Goal: Task Accomplishment & Management: Manage account settings

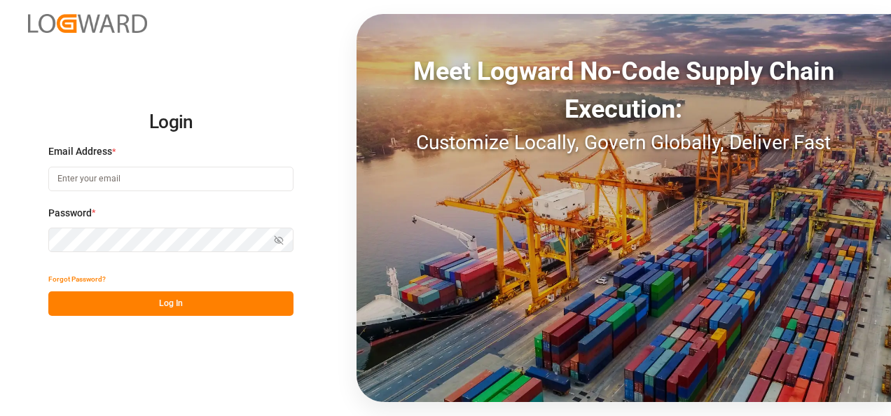
type input "[PERSON_NAME][EMAIL_ADDRESS][PERSON_NAME][DOMAIN_NAME]"
click at [193, 292] on button "Log In" at bounding box center [170, 303] width 245 height 25
type input "[PERSON_NAME][EMAIL_ADDRESS][PERSON_NAME][DOMAIN_NAME]"
click at [277, 240] on div "Show password" at bounding box center [170, 240] width 245 height 25
click at [277, 240] on icon "button" at bounding box center [279, 240] width 10 height 10
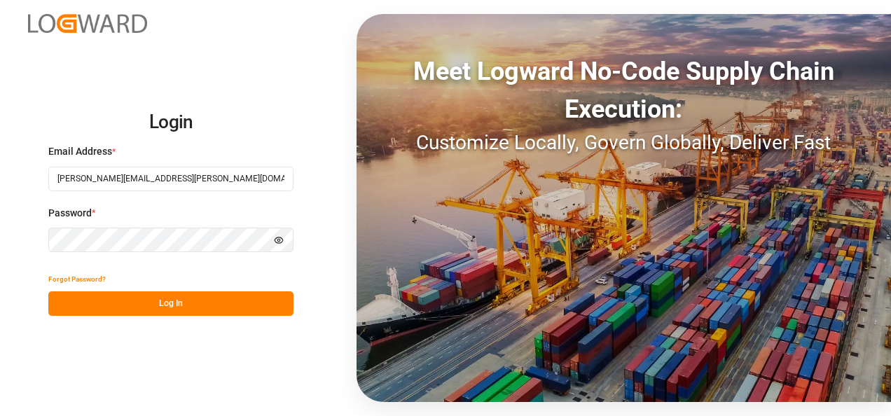
click at [277, 240] on icon "button" at bounding box center [279, 240] width 10 height 10
click at [122, 297] on button "Log In" at bounding box center [170, 303] width 245 height 25
type input "[PERSON_NAME][EMAIL_ADDRESS][PERSON_NAME][DOMAIN_NAME]"
click at [0, 259] on html "Login Email Address * carlos.villar@leschaco.com Password * Show password Forgo…" at bounding box center [445, 208] width 891 height 416
click at [279, 240] on icon "button" at bounding box center [279, 240] width 8 height 8
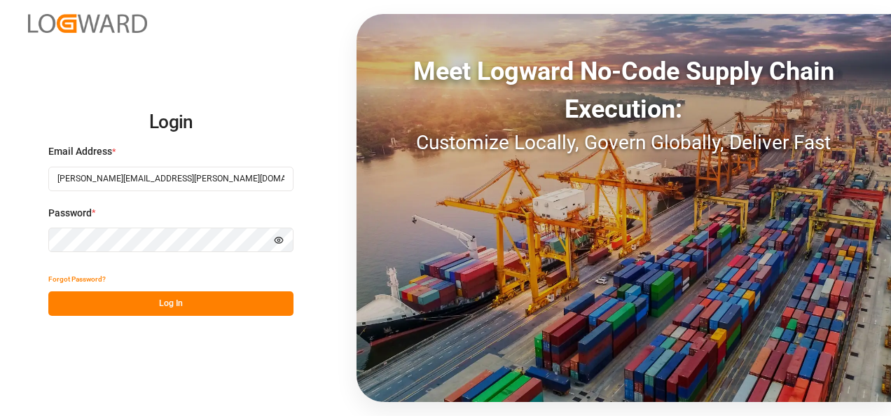
click at [279, 240] on icon "button" at bounding box center [279, 240] width 10 height 10
click at [139, 302] on button "Log In" at bounding box center [170, 303] width 245 height 25
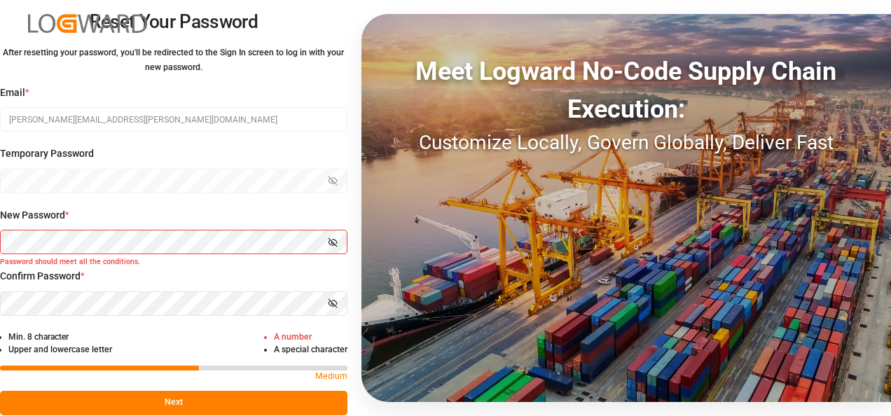
click at [336, 236] on button "Show password" at bounding box center [332, 242] width 29 height 25
click at [332, 304] on icon "button" at bounding box center [333, 303] width 10 height 10
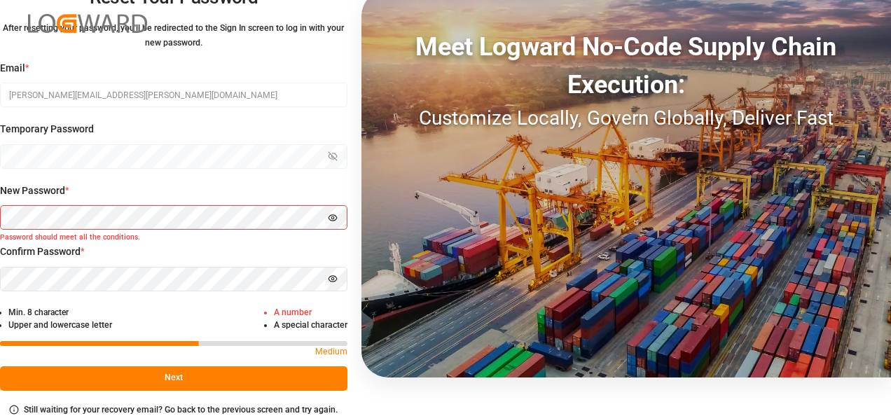
click at [125, 235] on small "Password should meet all the conditions." at bounding box center [173, 239] width 347 height 13
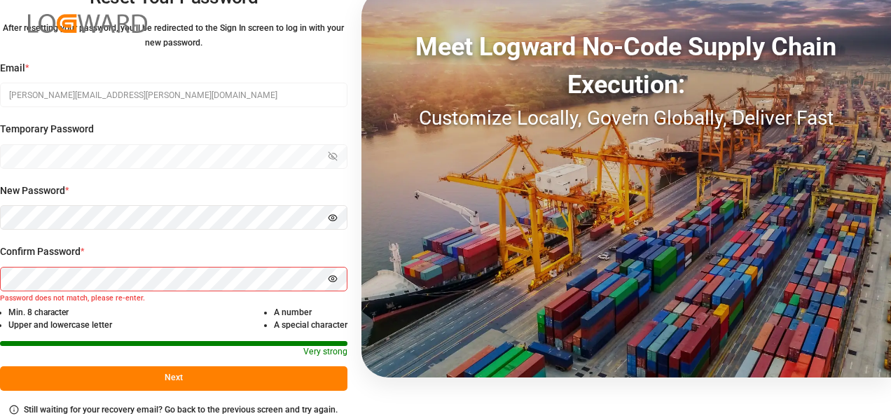
click at [237, 179] on div "Temporary Password Show password" at bounding box center [173, 153] width 347 height 62
click at [277, 230] on div "New Password * Hide password" at bounding box center [173, 214] width 347 height 62
click at [0, 219] on html "Reset Your Password After resetting your password, you'll be redirected to the …" at bounding box center [445, 208] width 891 height 416
click at [172, 373] on button "Next" at bounding box center [173, 378] width 347 height 25
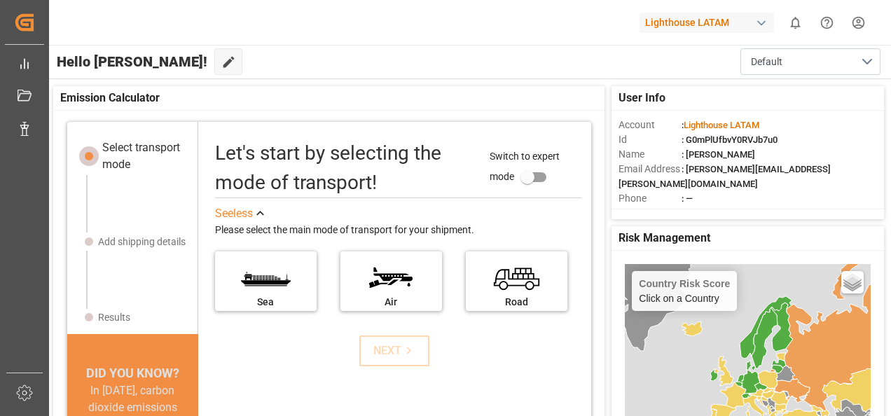
click at [775, 20] on div "Lighthouse LATAM" at bounding box center [709, 22] width 140 height 27
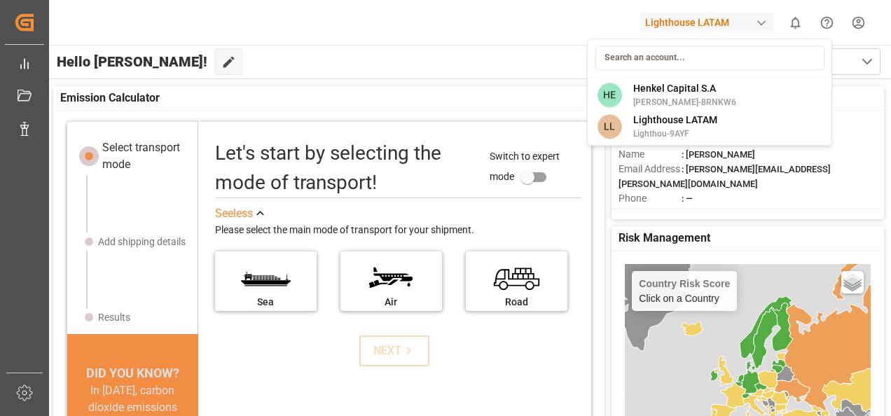
click at [568, 18] on html "Created by potrace 1.15, written by Peter Selinger 2001-2017 Created by potrace…" at bounding box center [445, 208] width 891 height 416
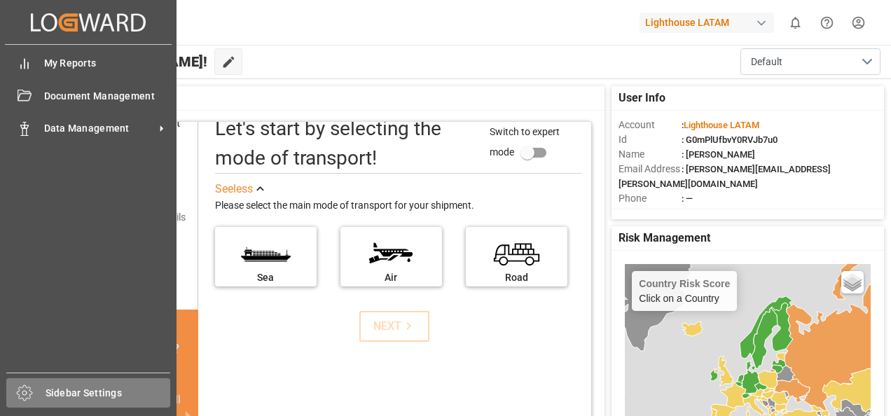
click at [13, 387] on div at bounding box center [19, 393] width 27 height 17
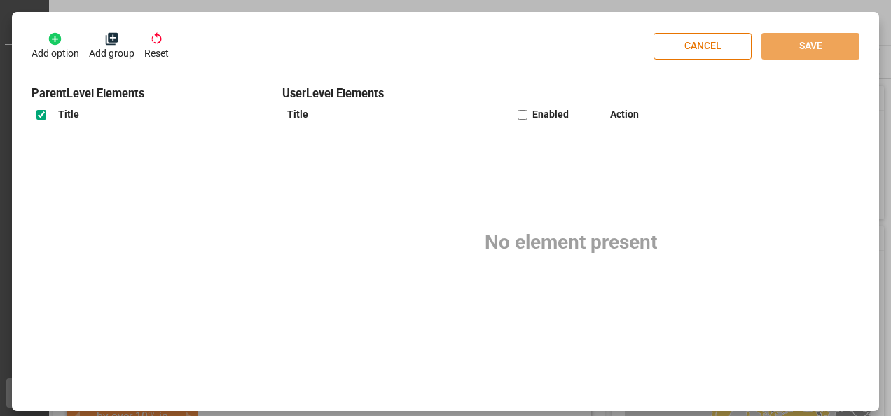
checkbox input "true"
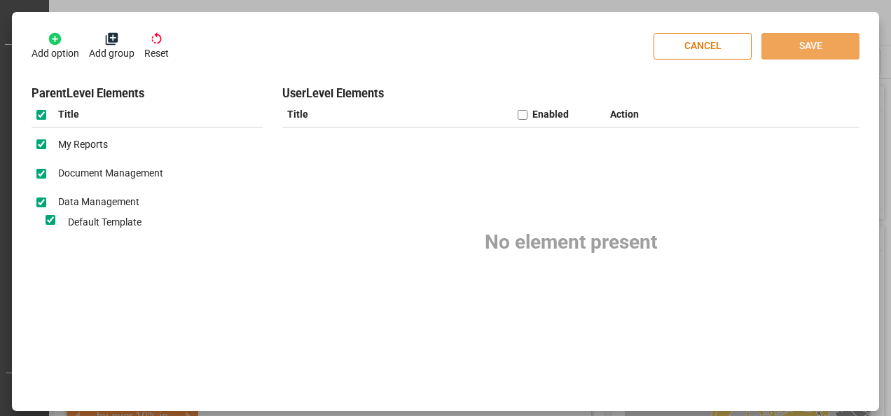
click at [38, 4] on div "Add option Add group Reset CANCEL SAVE Parent Level Elements Title My Reports D…" at bounding box center [445, 208] width 891 height 416
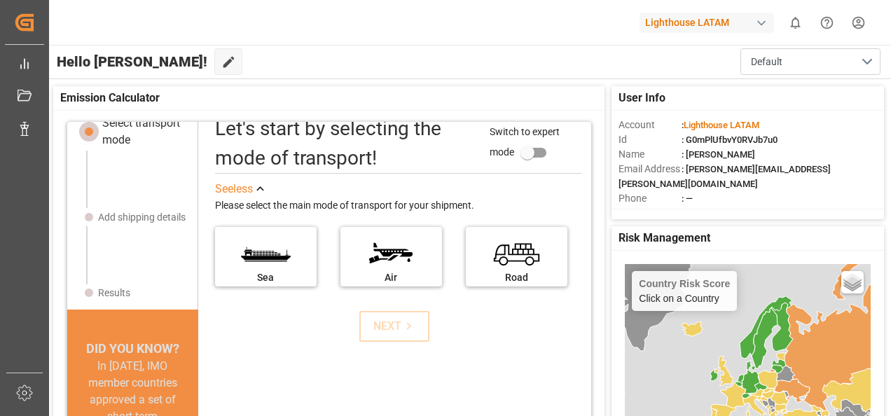
scroll to position [41, 0]
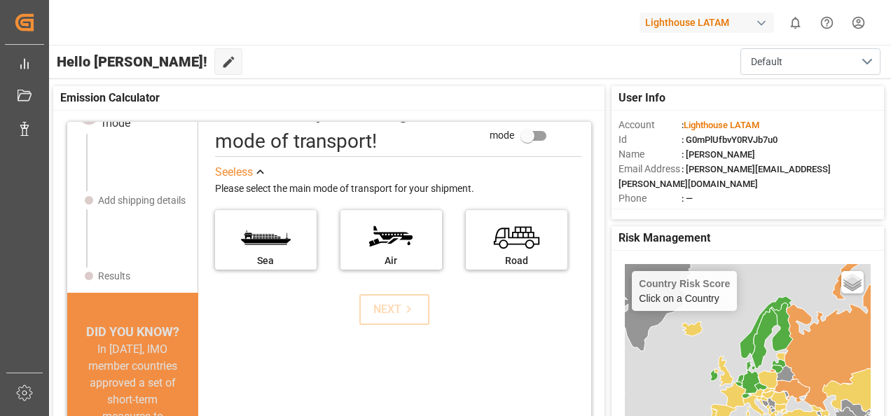
drag, startPoint x: 754, startPoint y: 0, endPoint x: 497, endPoint y: 27, distance: 258.4
click at [497, 27] on div "Lighthouse LATAM 0 Notifications Only show unread All Mark all categories read …" at bounding box center [465, 22] width 852 height 45
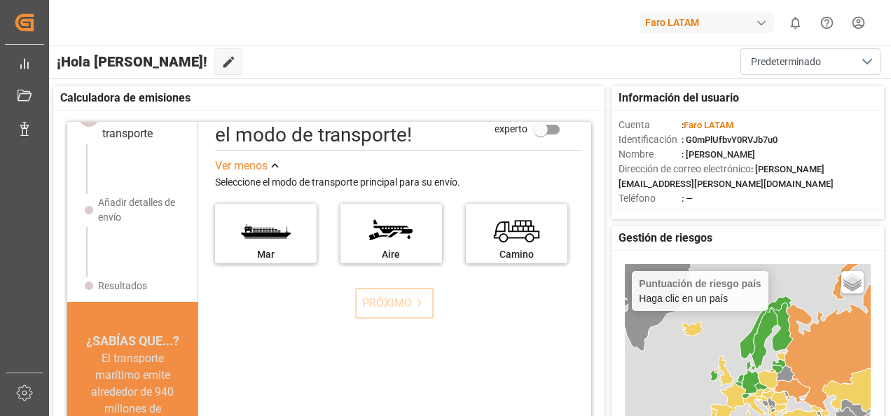
scroll to position [50, 0]
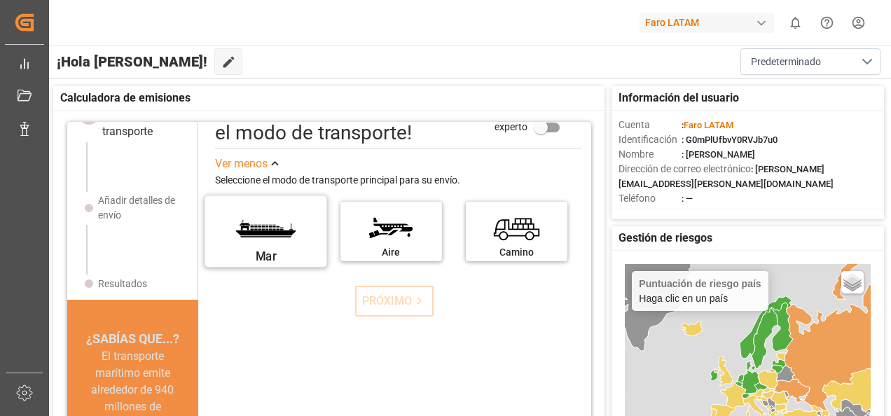
click at [271, 219] on label "Mar" at bounding box center [265, 226] width 105 height 59
click at [0, 0] on input "Mar" at bounding box center [0, 0] width 0 height 0
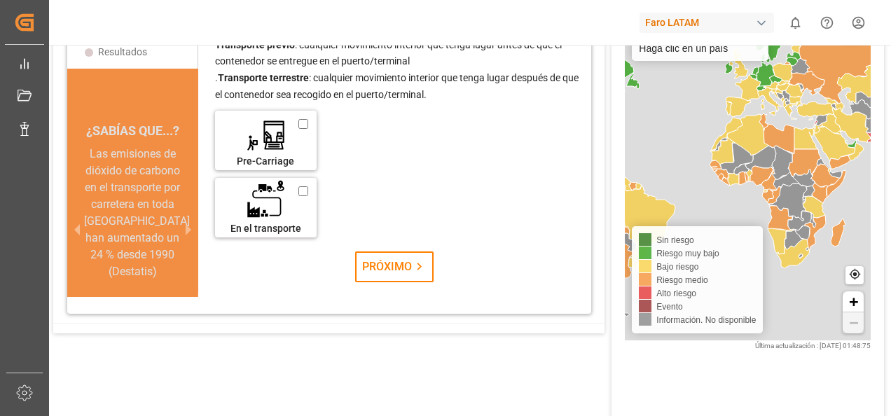
scroll to position [0, 0]
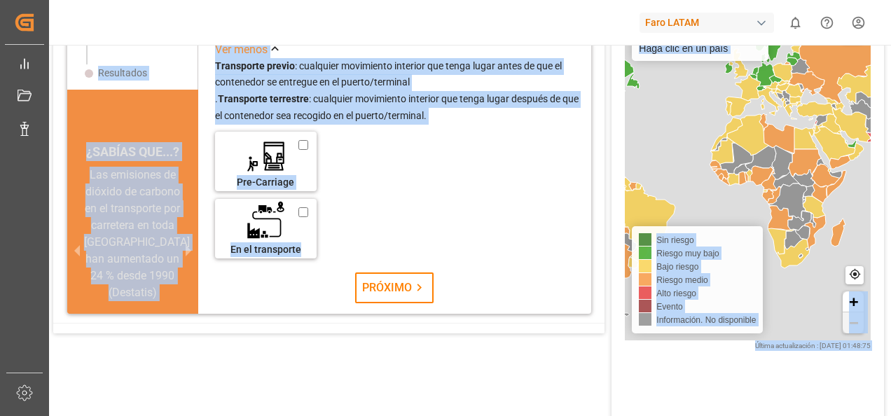
drag, startPoint x: 601, startPoint y: 227, endPoint x: 607, endPoint y: 340, distance: 113.6
click at [607, 340] on div "Información del usuario Cuenta : Faro LATAM Identificación : G0mPlUfbvY0RVJb7u0…" at bounding box center [468, 154] width 845 height 651
drag, startPoint x: 607, startPoint y: 340, endPoint x: 735, endPoint y: 409, distance: 146.0
click at [735, 409] on div "Puntuación de riesgo país Haga clic en un país Basic Grayscale Streets Dark Cou…" at bounding box center [751, 236] width 281 height 471
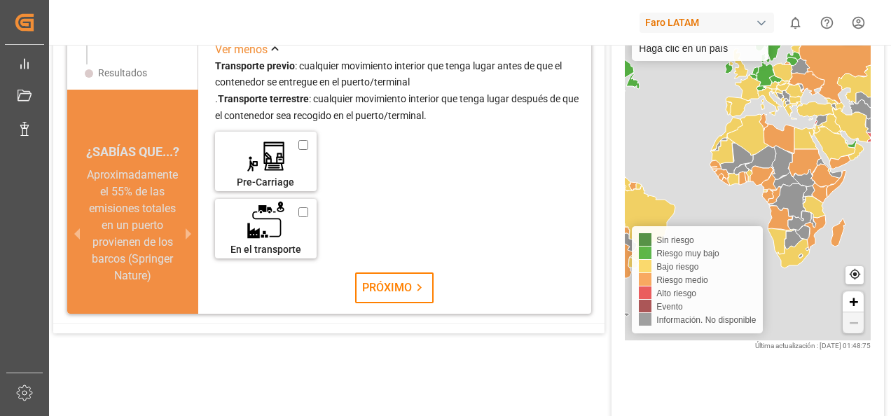
click at [336, 347] on div "Información del usuario Cuenta : Faro LATAM Identificación : G0mPlUfbvY0RVJb7u0…" at bounding box center [468, 154] width 845 height 651
click at [237, 41] on div "Faro LATAM 0 Notifications Only show unread All Mark all categories read No not…" at bounding box center [465, 22] width 852 height 45
click at [245, 48] on div "Ver menos" at bounding box center [241, 49] width 53 height 17
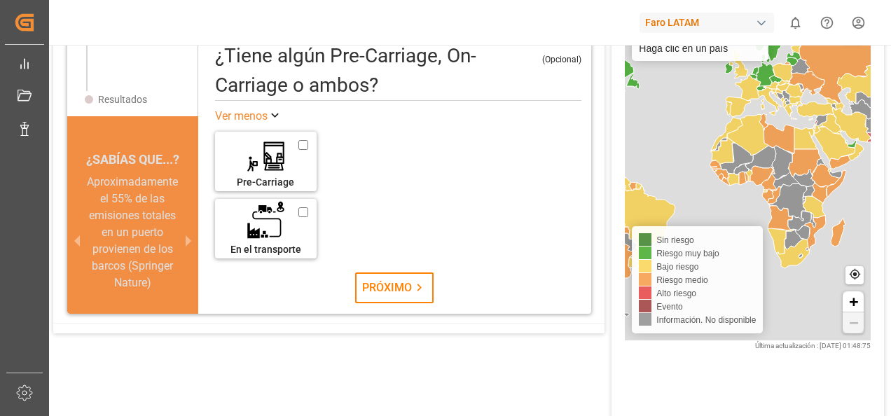
scroll to position [14, 0]
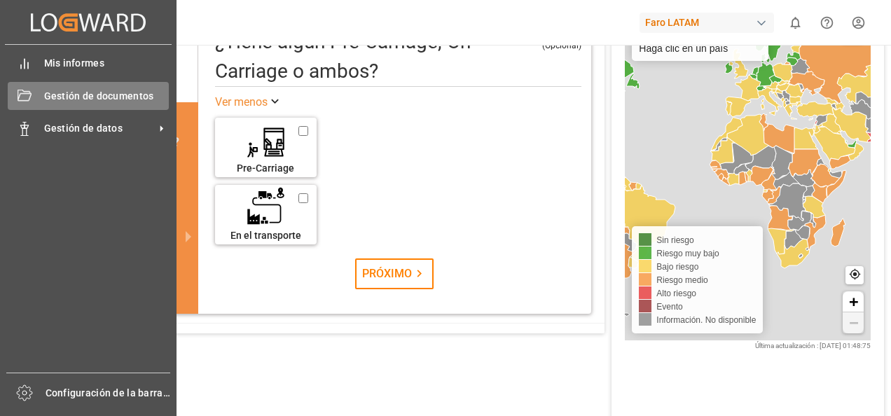
click at [45, 95] on span "Gestión de documentos" at bounding box center [106, 96] width 125 height 15
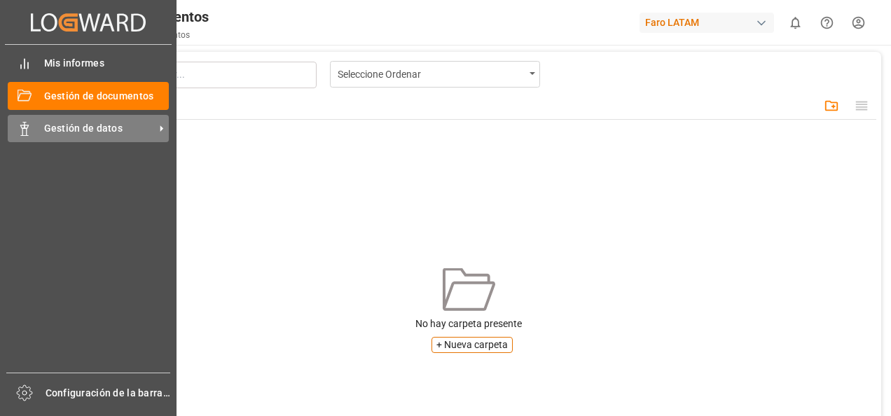
click at [41, 140] on div "Gestión de datos Gestión de datos" at bounding box center [88, 128] width 161 height 27
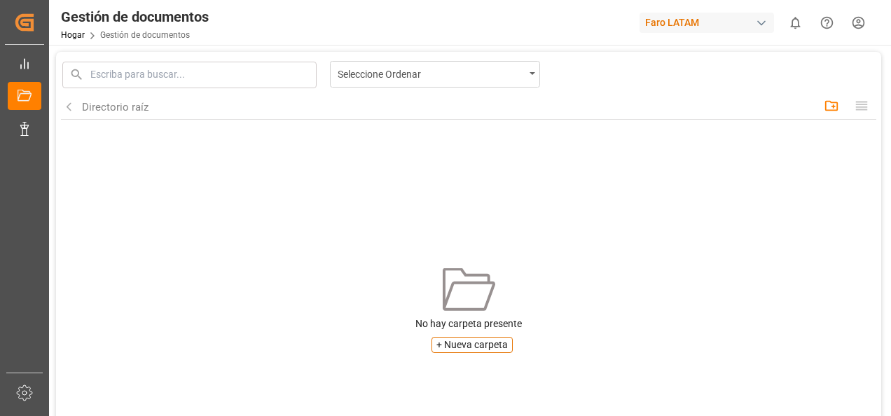
click at [305, 172] on div "Seleccione Ordenar Directorio raíz Create folder No hay carpeta presente + Nuev…" at bounding box center [468, 207] width 815 height 296
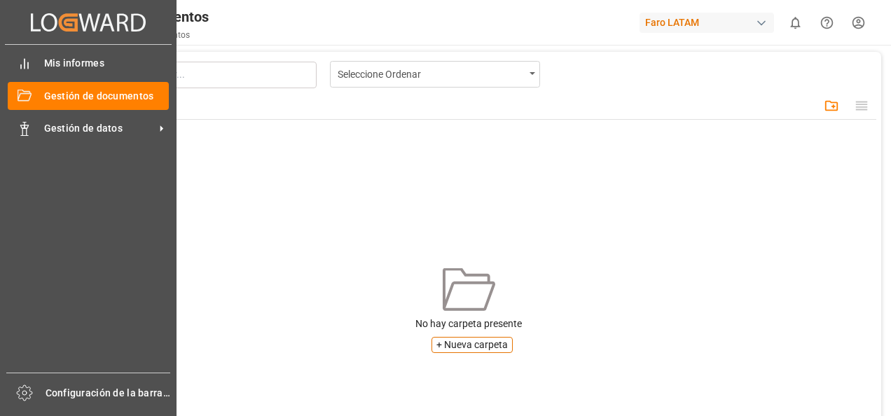
click at [92, 28] on icon "Creado por potrace 1.15, escrito por Peter Selinger 2001-2017" at bounding box center [88, 22] width 115 height 22
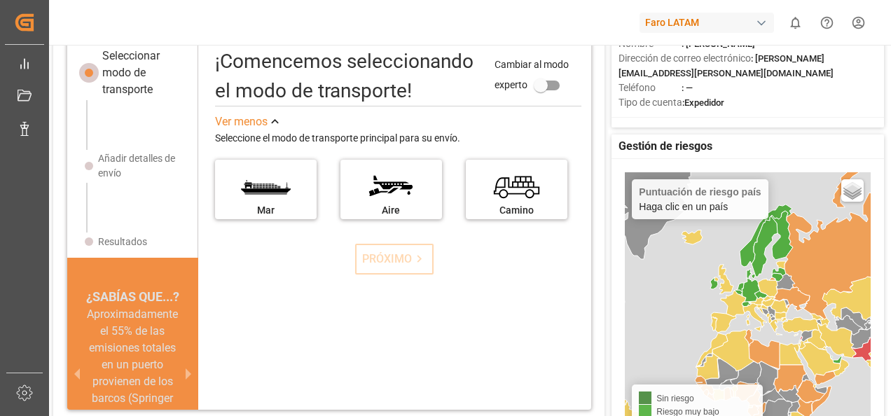
scroll to position [92, 0]
click at [651, 18] on font "Faro LATAM" at bounding box center [672, 22] width 54 height 15
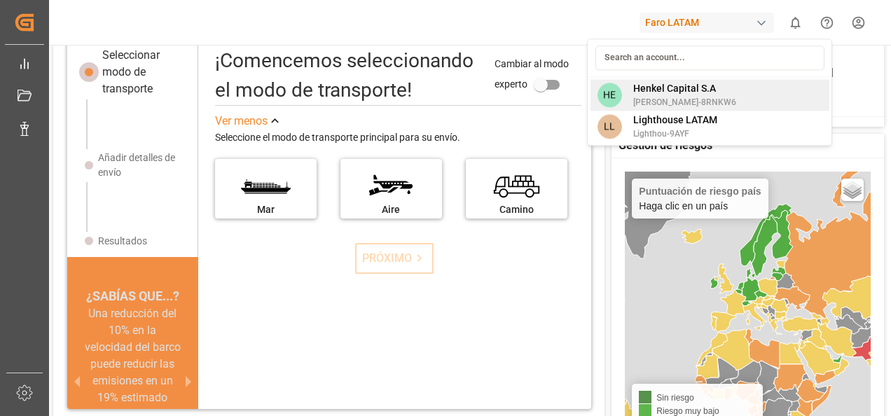
click at [680, 92] on span "Henkel Capital S.A" at bounding box center [684, 88] width 103 height 15
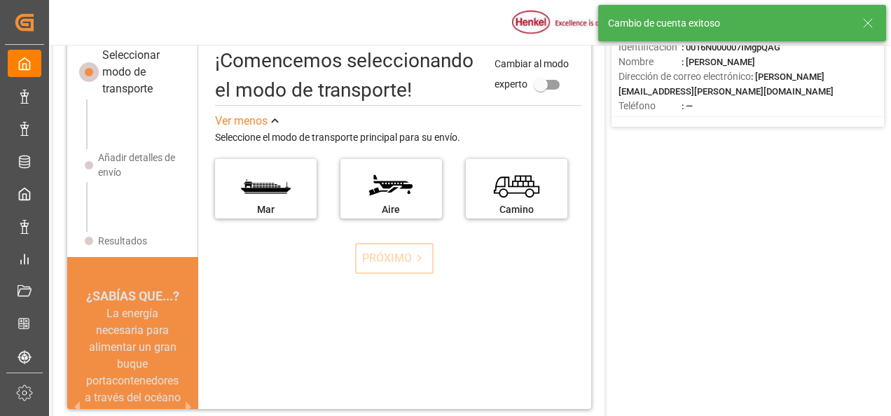
click at [535, 261] on div "PRÓXIMO" at bounding box center [394, 258] width 387 height 31
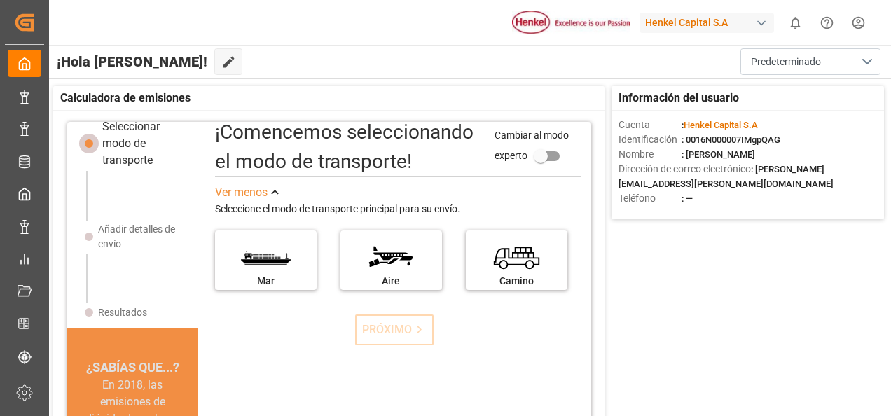
scroll to position [22, 0]
click at [214, 51] on button "Edit Cockpit" at bounding box center [228, 61] width 28 height 27
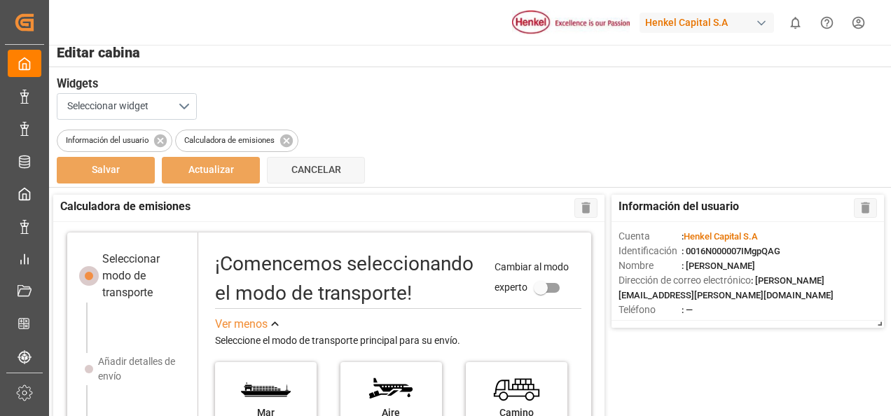
scroll to position [7, 0]
click at [286, 141] on icon at bounding box center [286, 139] width 15 height 15
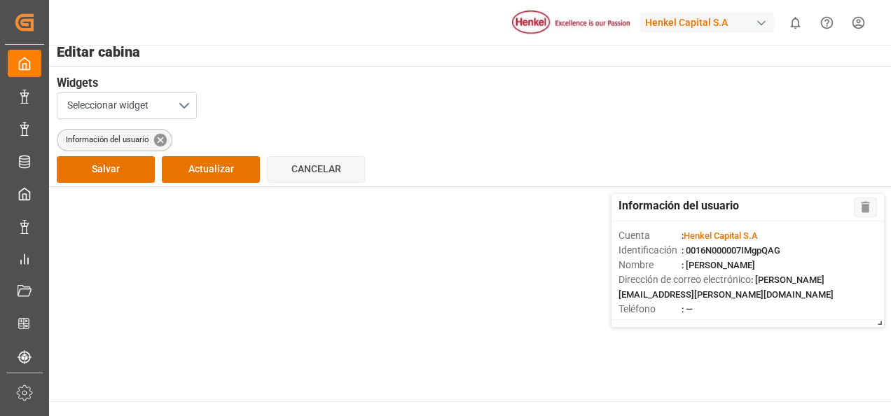
click at [167, 138] on icon at bounding box center [160, 139] width 13 height 13
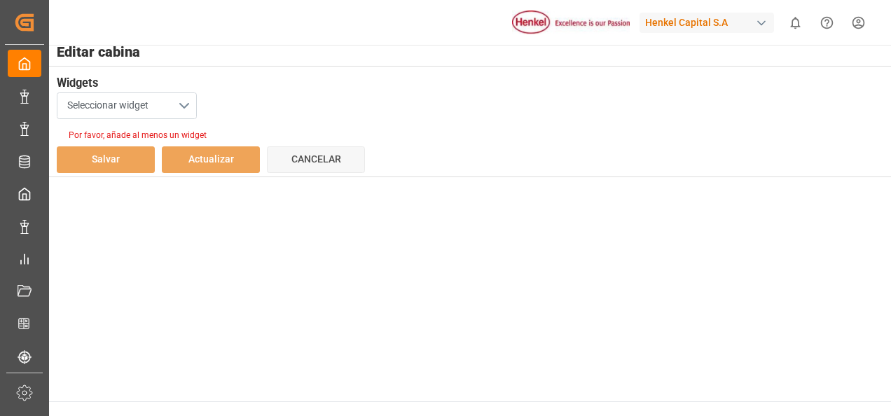
click at [155, 107] on button "Seleccionar widget" at bounding box center [127, 105] width 140 height 27
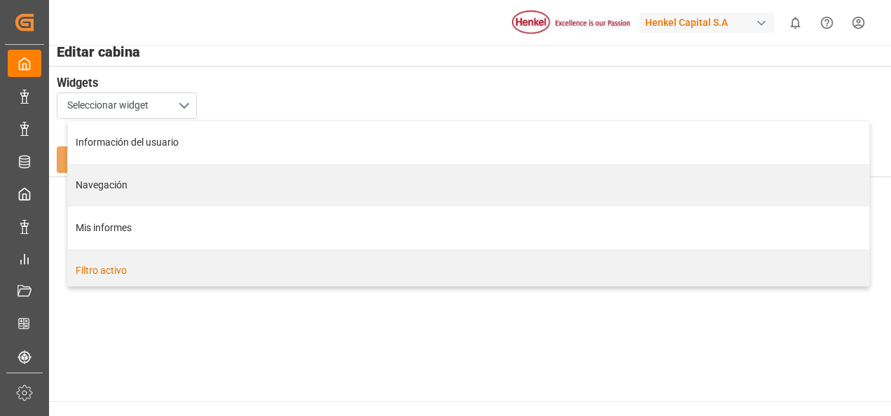
click at [108, 269] on div "Filtro activo" at bounding box center [469, 270] width 787 height 15
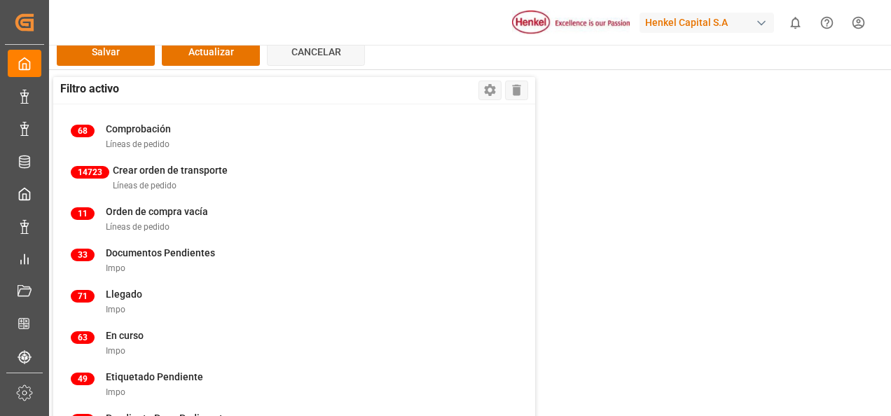
scroll to position [0, 0]
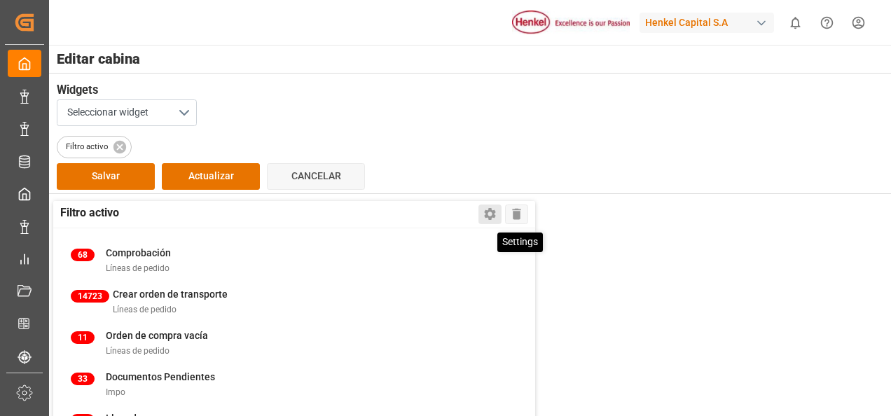
click at [493, 207] on icon at bounding box center [490, 214] width 15 height 15
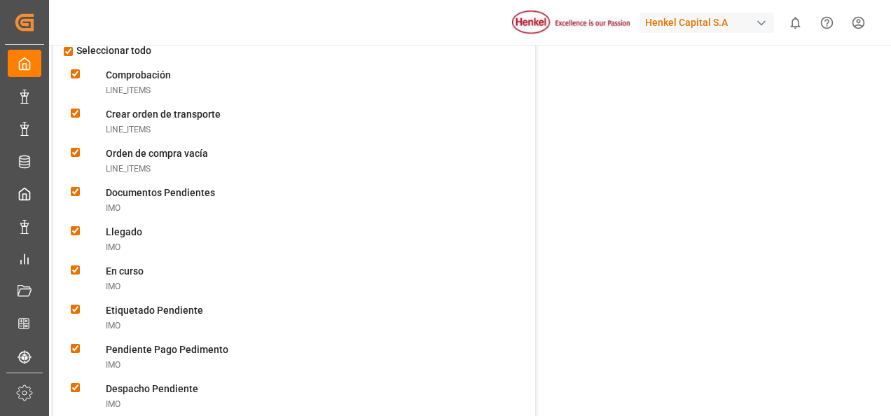
scroll to position [199, 0]
click at [69, 48] on input "checkbox" at bounding box center [68, 51] width 9 height 9
checkbox input "false"
checkbox Orderline_items "false"
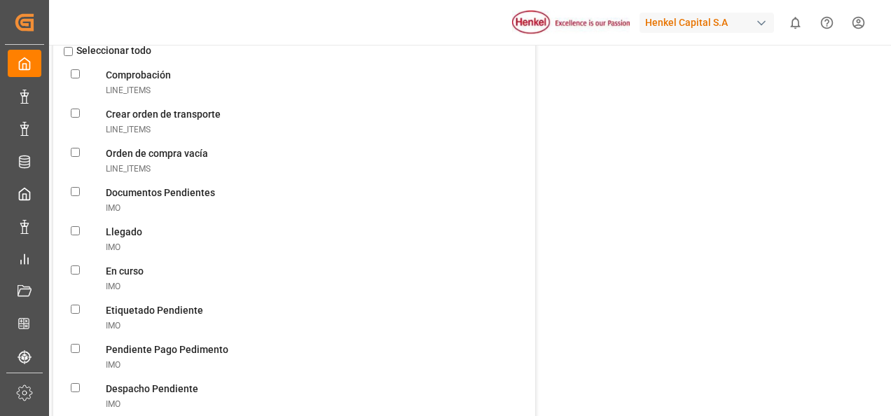
checkbox Emptyline_items "false"
checkbox Pendientesimpo "false"
checkbox input "false"
checkbox Progressimpo "false"
checkbox Pendienteimpo "false"
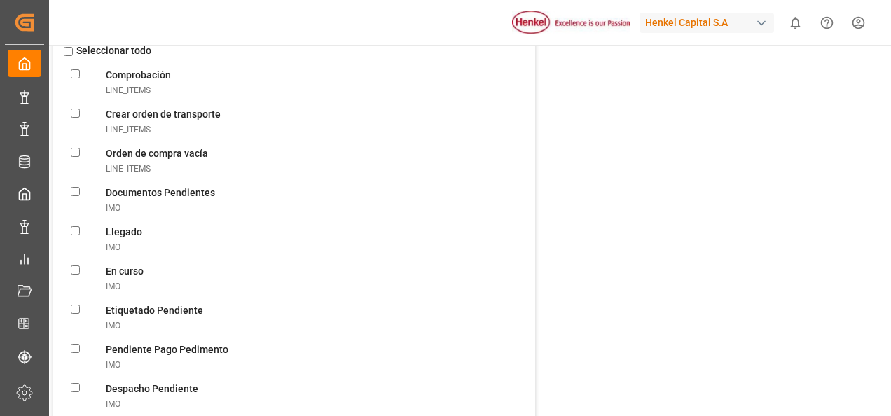
checkbox Pedimentoimpo "false"
checkbox Pendienteimpo "false"
checkbox Deliveriesimpo "false"
checkbox Deliveredimpo "false"
checkbox input "false"
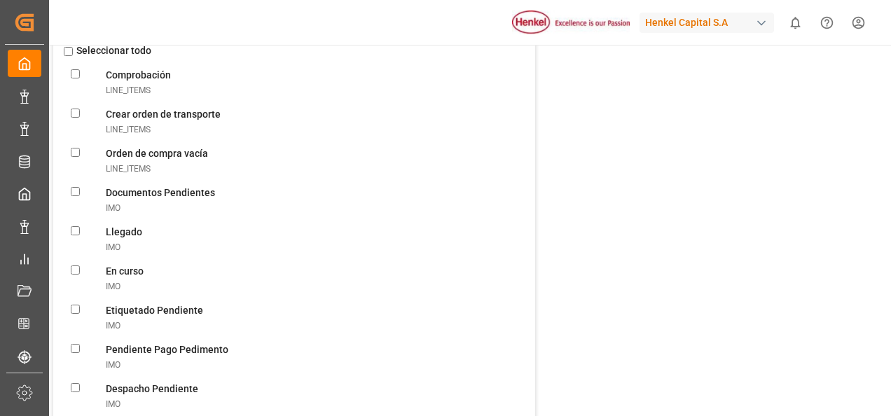
checkbox Lópezimpo "false"
checkbox Alvaradoimpo "false"
checkbox Gonzalezimpo "false"
checkbox Chávezimpo "false"
checkbox Autotrackingimpo "false"
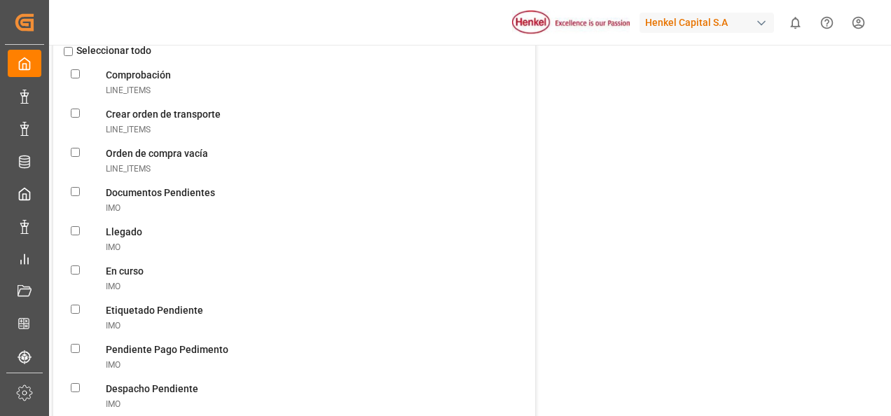
checkbox Arrivalimpo "false"
checkbox DQimpo "false"
checkbox impo "false"
checkbox DQimpo "false"
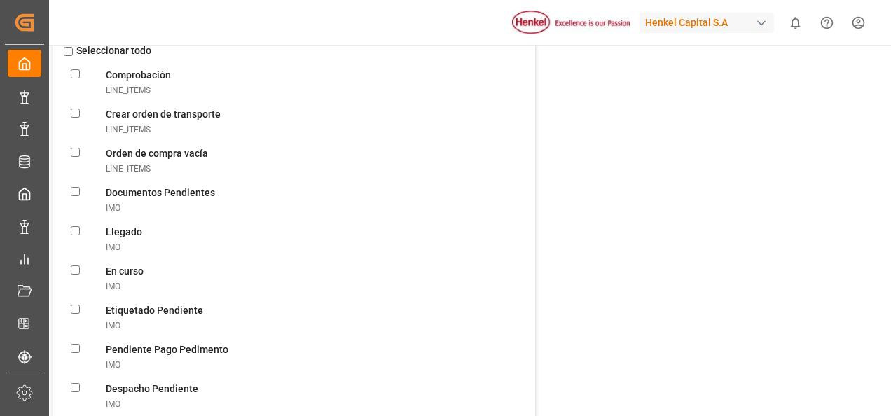
checkbox Departureimpo "false"
checkbox Containersimpo "false"
checkbox Returnimpo "false"
checkbox TRANSPORTexpo "false"
checkbox Martínezexpo "false"
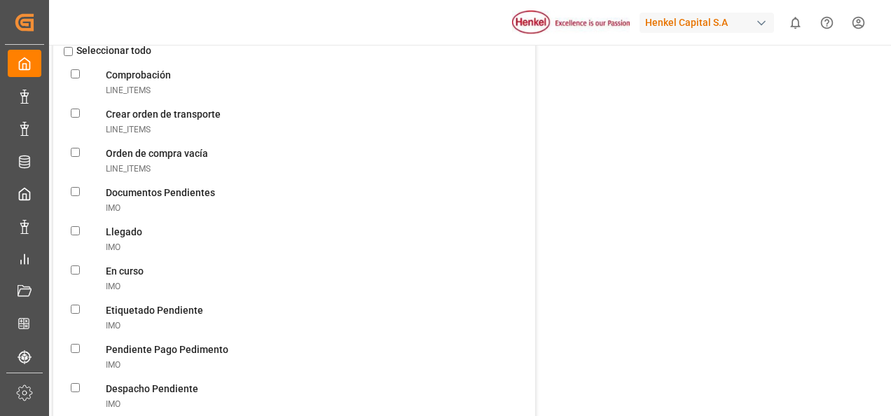
checkbox Pichardoexpo "false"
checkbox Patarroyoexpo "false"
checkbox Ruizexpo "false"
checkbox Lauraexpo "false"
checkbox Keilaexpo "false"
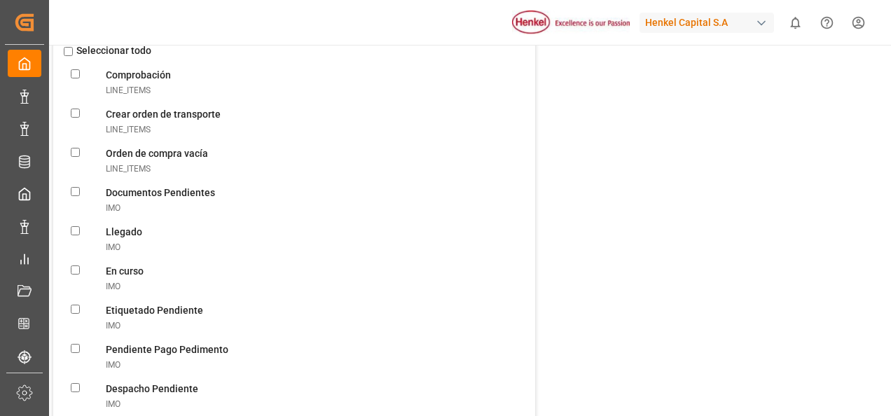
checkbox Erikaexpo "false"
checkbox Juanexpo "false"
checkbox input "false"
checkbox Generalexpo "false"
checkbox input "false"
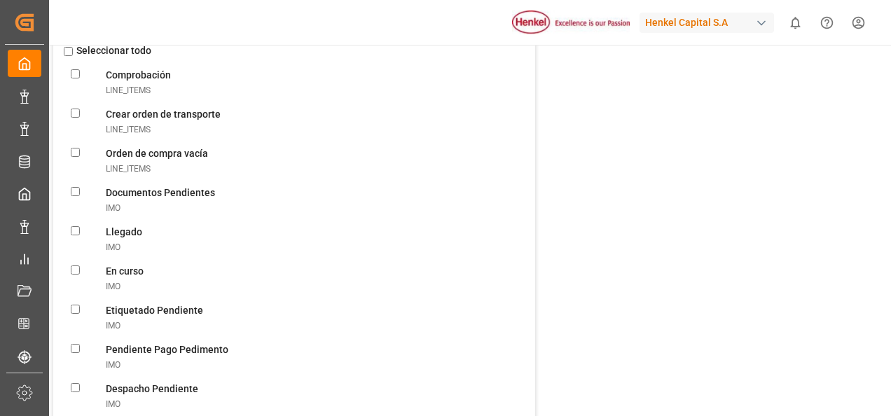
checkbox DQexpo "false"
checkbox Containersexpo "false"
checkbox DQexpo "false"
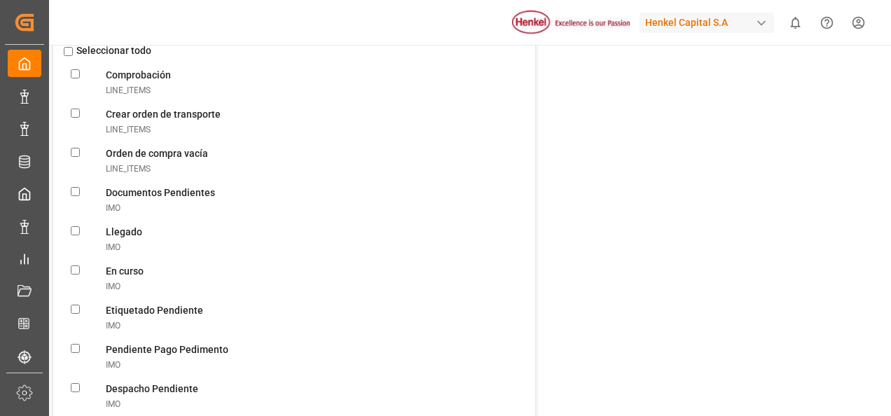
checkbox POLexpo "false"
checkbox ATAexpo "false"
checkbox ATDexpo "false"
checkbox DQexpo "false"
checkbox Departureexpo "false"
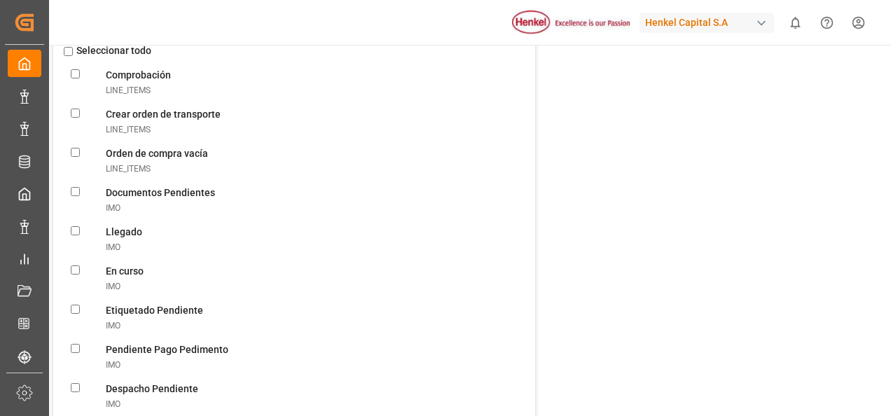
checkbox POLexpo "false"
checkbox Departureexpo "false"
checkbox Arrivalexpo "false"
checkbox dailyexpo "false"
checkbox Autotrackingexpo "false"
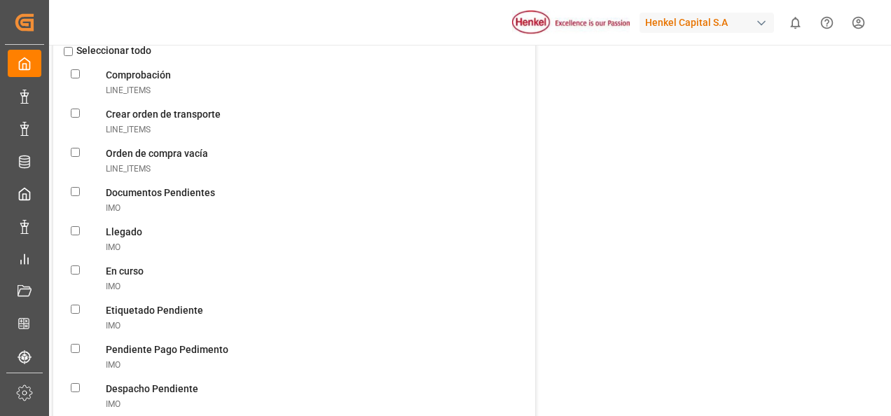
checkbox Shipmentsexpo "false"
checkbox Stockstorage_warehouse "false"
checkbox resguardostorage_warehouse "false"
checkbox V-MODALretrieval_warehouse "false"
checkbox emptyidh "false"
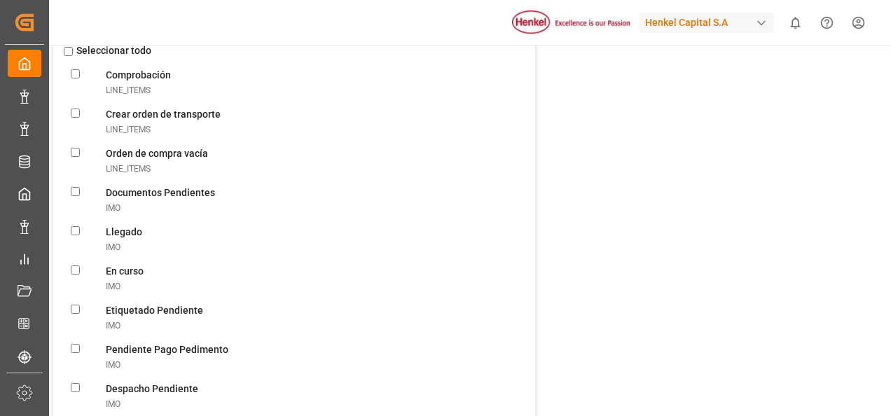
checkbox Warehousescargo_warehouse "false"
checkbox ImportcustomsBroker "false"
checkbox ExportcustomsBroker "false"
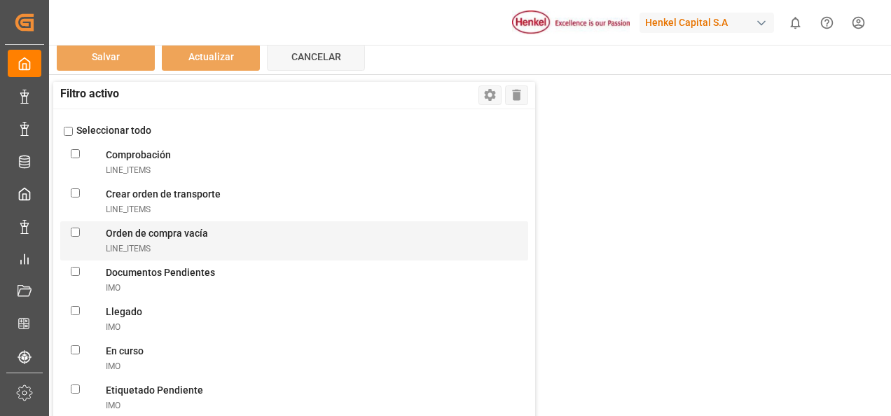
scroll to position [125, 0]
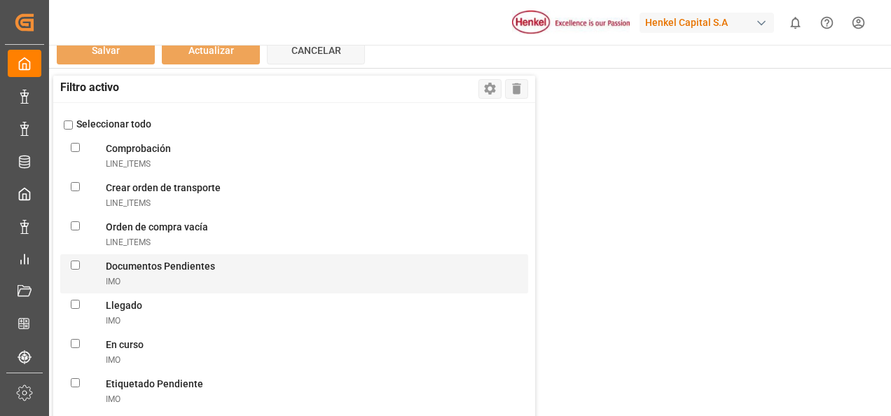
click at [76, 265] on Pendientesimpo "checkbox" at bounding box center [75, 265] width 9 height 9
checkbox Pendientesimpo "true"
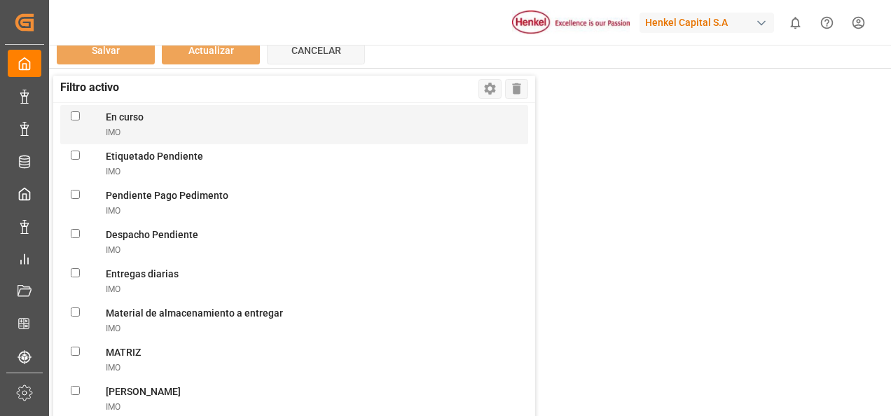
scroll to position [229, 0]
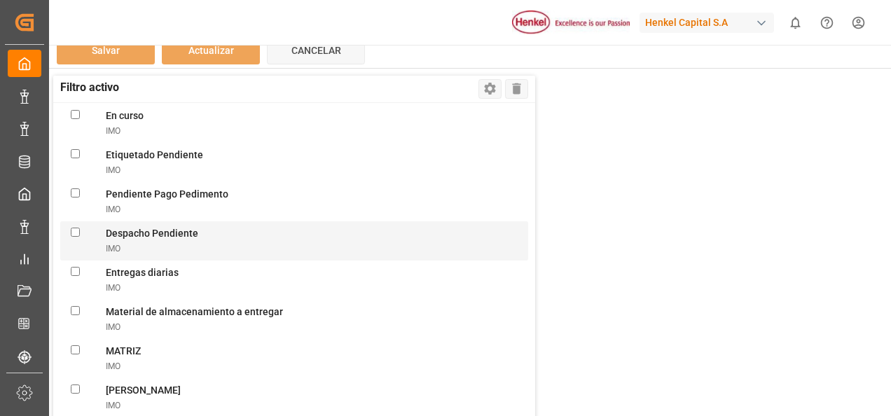
click at [77, 230] on Pendienteimpo "checkbox" at bounding box center [75, 232] width 9 height 9
checkbox Pendienteimpo "true"
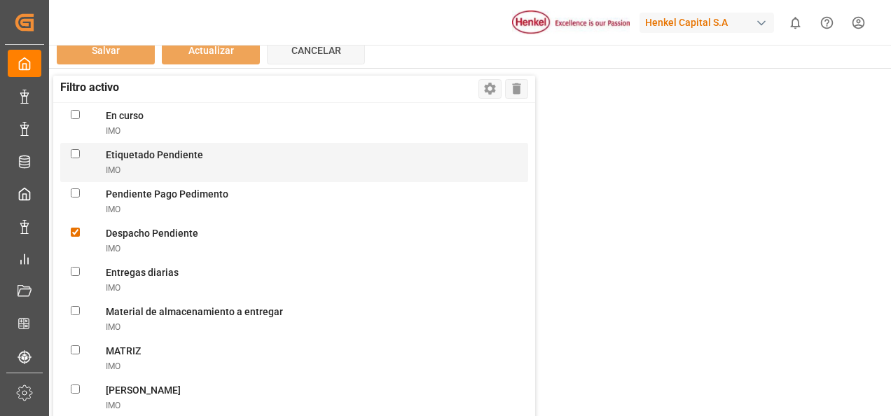
click at [73, 153] on Pendienteimpo "checkbox" at bounding box center [75, 153] width 9 height 9
checkbox Pendienteimpo "true"
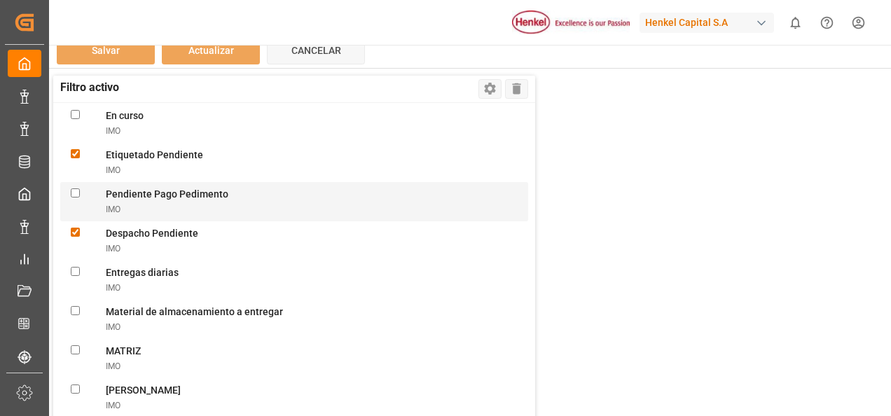
click at [73, 193] on Pedimentoimpo "checkbox" at bounding box center [75, 192] width 9 height 9
checkbox Pedimentoimpo "true"
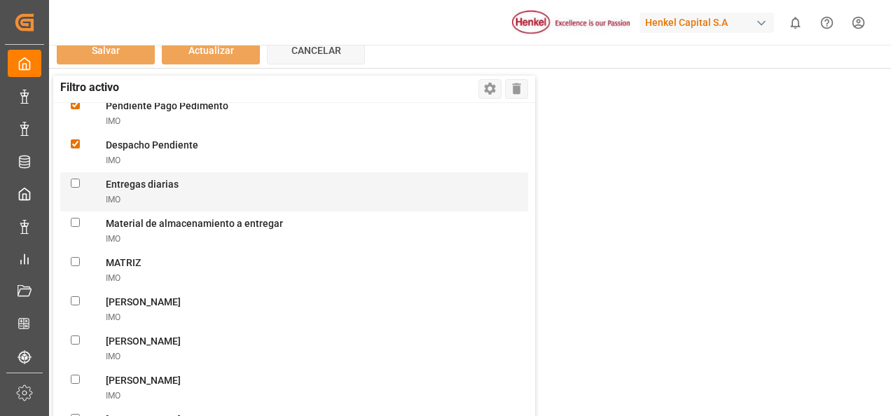
scroll to position [318, 0]
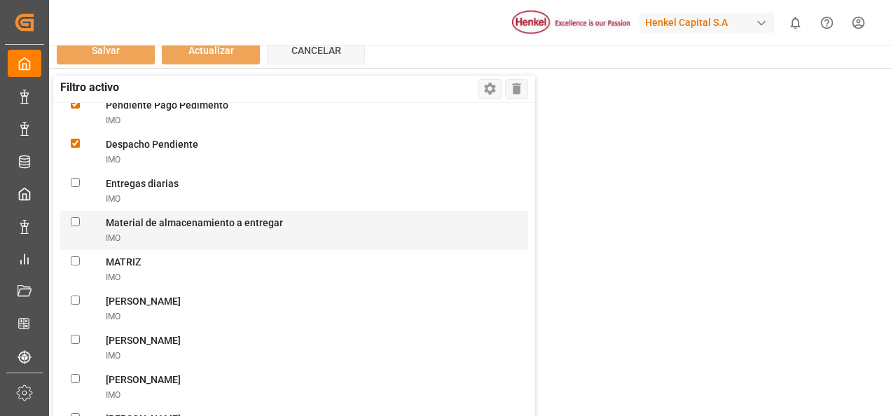
click at [71, 223] on Deliveredimpo "checkbox" at bounding box center [75, 221] width 9 height 9
checkbox Deliveredimpo "true"
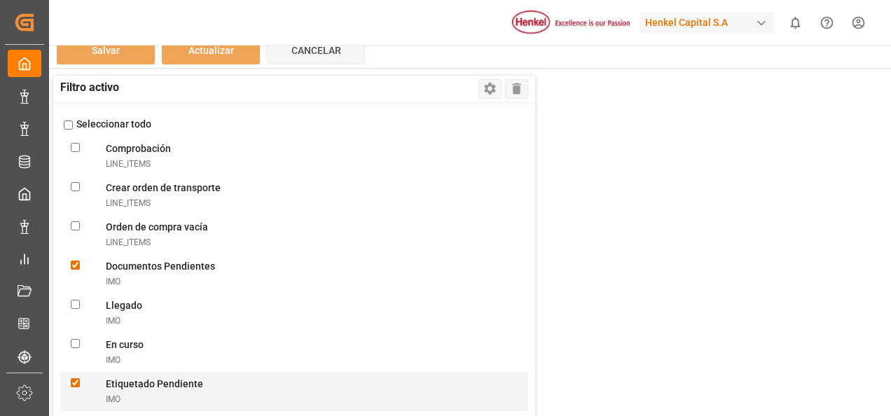
scroll to position [0, 0]
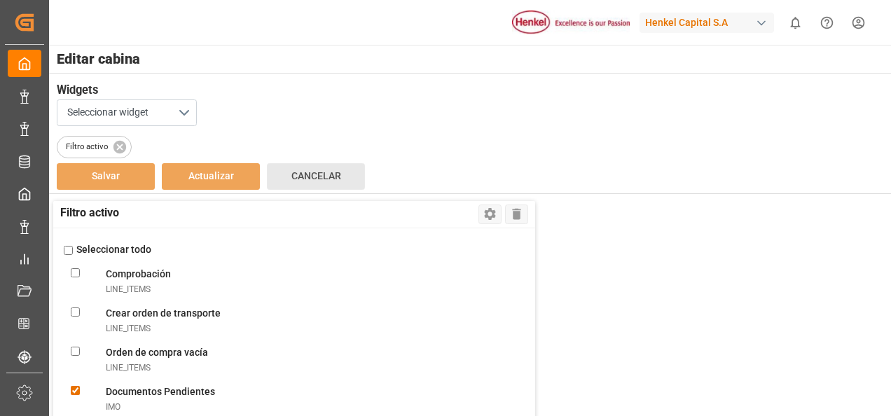
click at [312, 181] on span "Cancelar" at bounding box center [316, 175] width 50 height 11
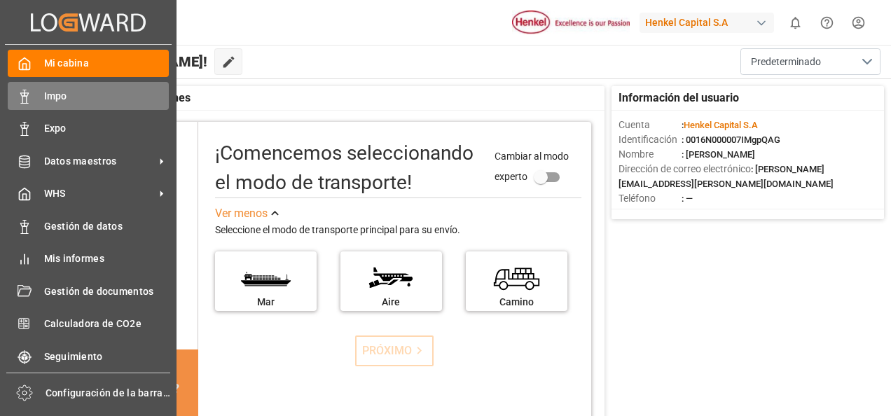
click at [57, 106] on div "Impo Impo" at bounding box center [88, 95] width 161 height 27
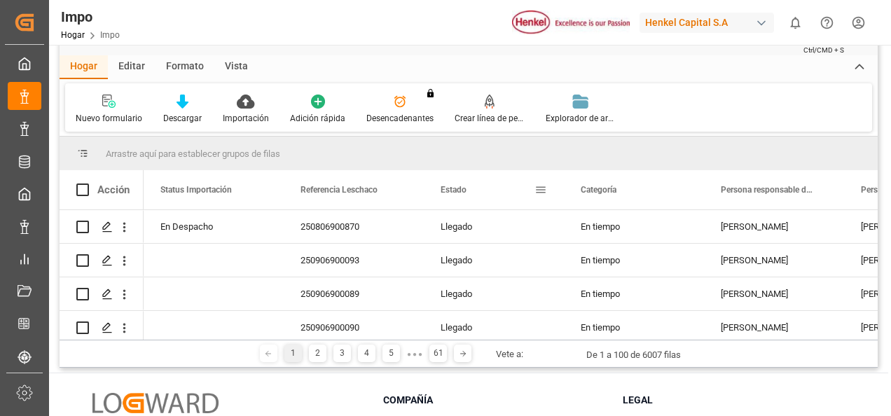
scroll to position [46, 0]
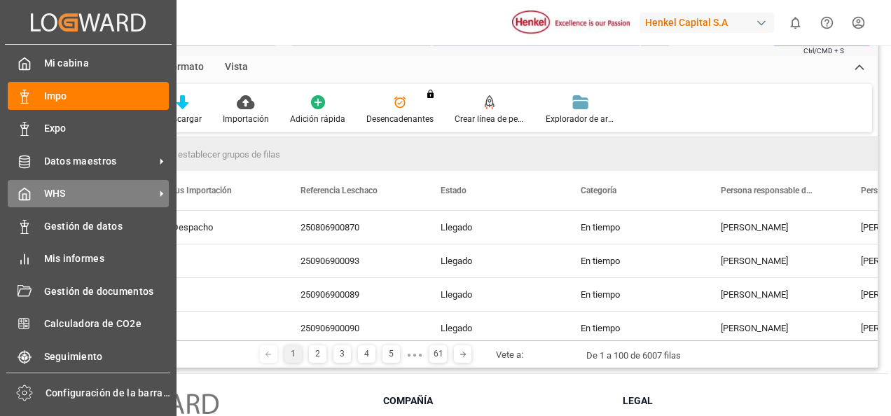
click at [69, 204] on div "WHS WHS" at bounding box center [88, 193] width 161 height 27
click at [102, 191] on span "WHS" at bounding box center [99, 193] width 111 height 15
click at [99, 207] on div "WHS WHS" at bounding box center [88, 193] width 161 height 27
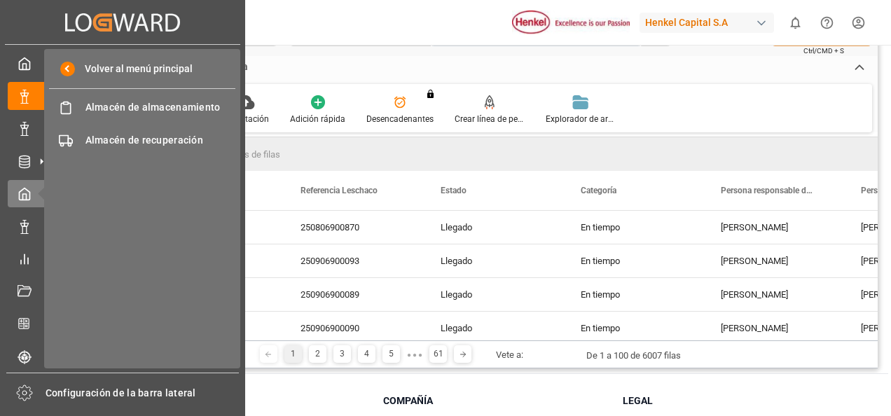
click at [35, 15] on div "Creado por potrace 1.15, escrito por Peter Selinger 2001-2017 Creado por potrac…" at bounding box center [122, 22] width 235 height 44
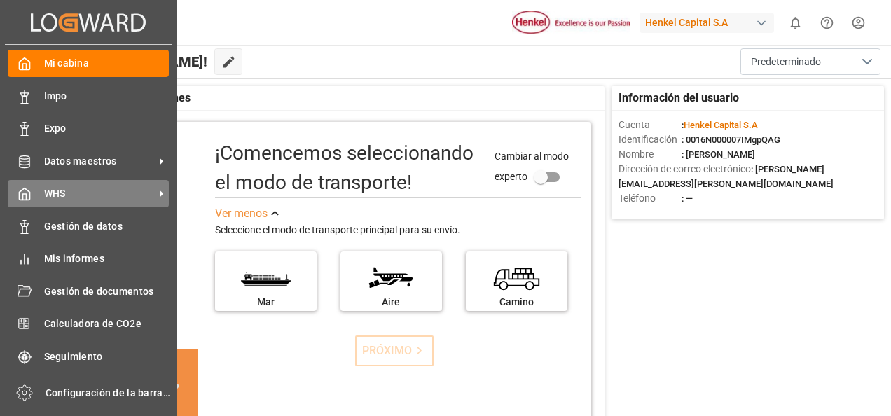
click at [122, 188] on span "WHS" at bounding box center [99, 193] width 111 height 15
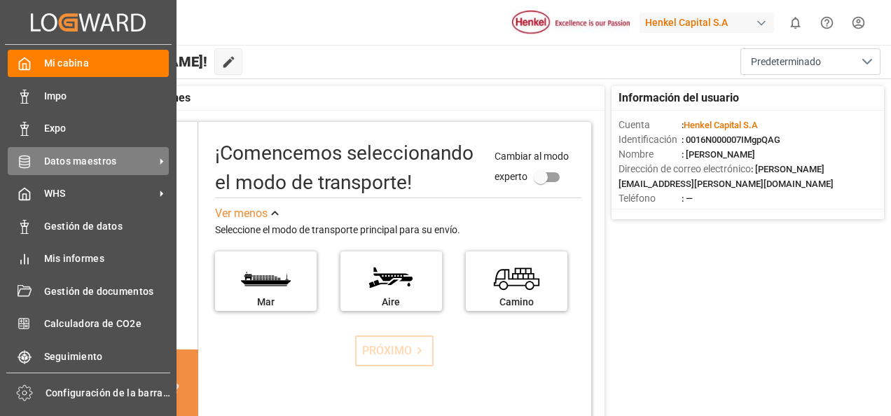
click at [70, 162] on span "Datos maestros" at bounding box center [99, 161] width 111 height 15
click at [144, 160] on span "Datos maestros" at bounding box center [99, 161] width 111 height 15
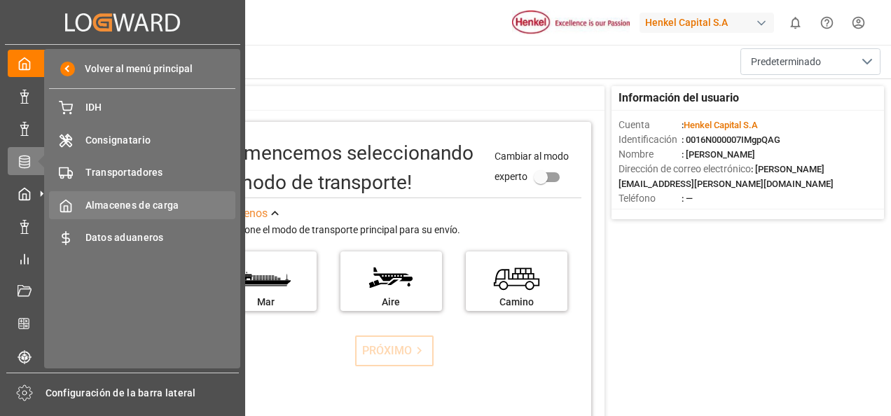
click at [150, 200] on span "Almacenes de carga" at bounding box center [160, 205] width 151 height 15
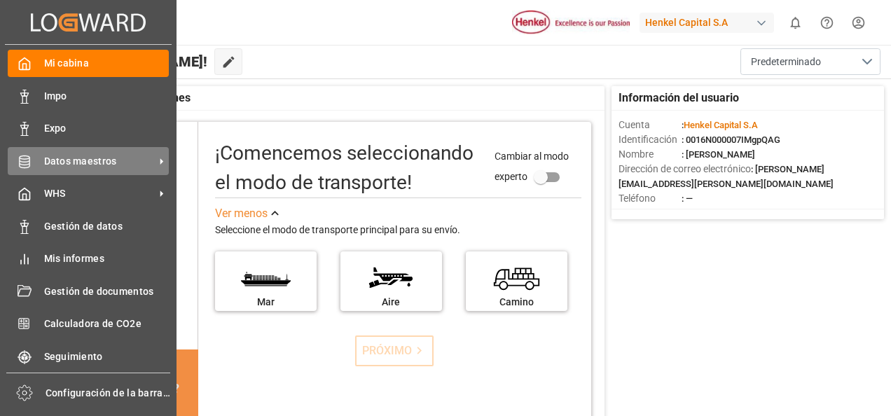
click at [126, 169] on div "Datos maestros Datos maestros" at bounding box center [88, 160] width 161 height 27
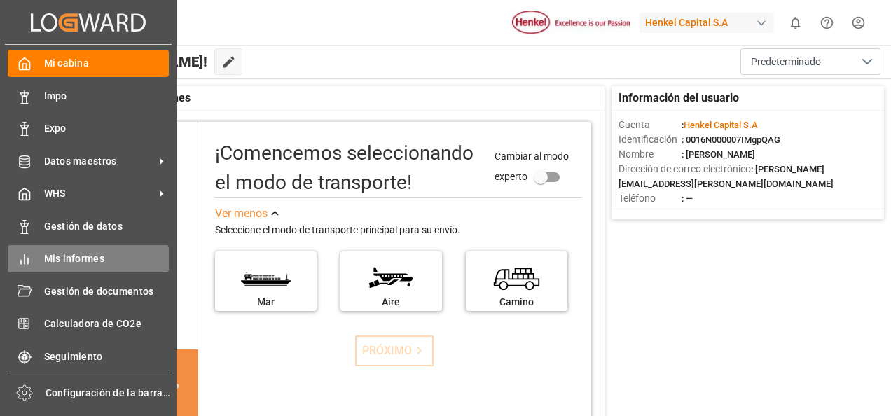
click at [110, 255] on span "Mis informes" at bounding box center [106, 258] width 125 height 15
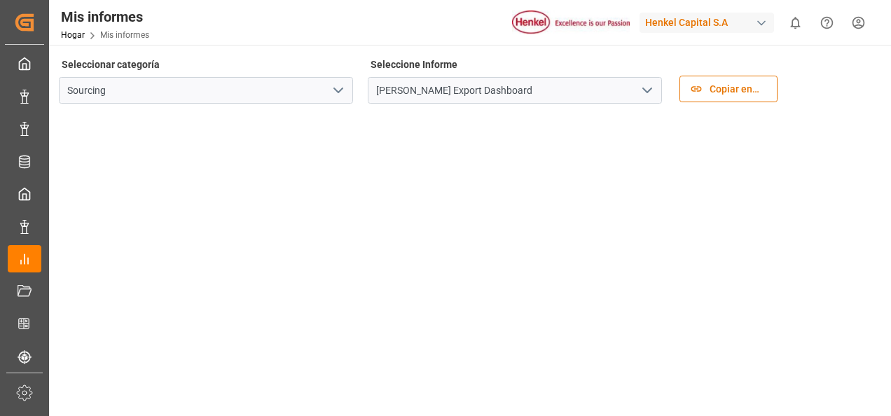
click at [344, 95] on icon "Abrir menú" at bounding box center [338, 90] width 17 height 17
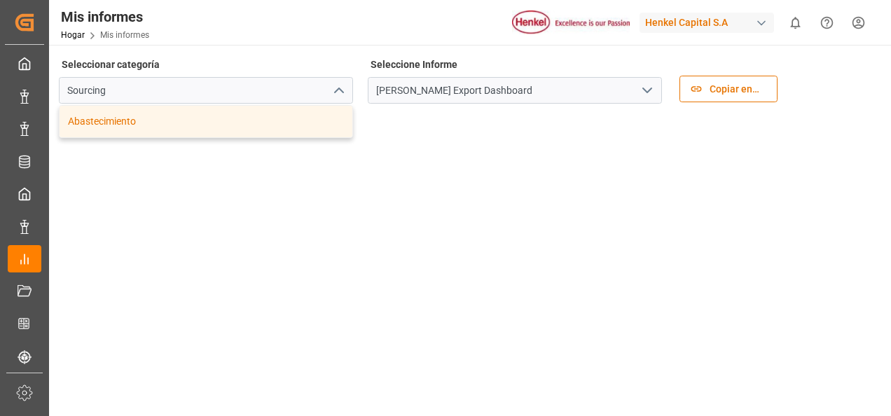
click at [406, 24] on div "Mis informes Hogar Mis informes Henkel Capital S.A 0 Notifications Only show un…" at bounding box center [465, 22] width 852 height 45
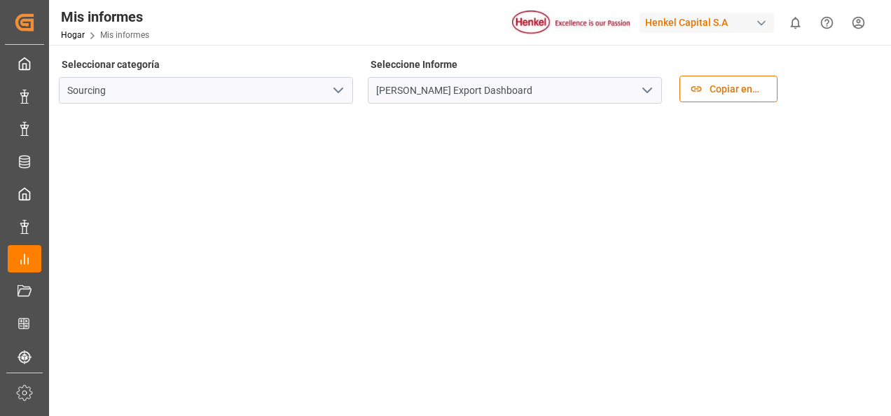
click at [406, 24] on div "Mis informes Hogar Mis informes Henkel Capital S.A 0 Notifications Only show un…" at bounding box center [465, 22] width 852 height 45
click at [652, 81] on button "Abrir menú" at bounding box center [646, 91] width 21 height 22
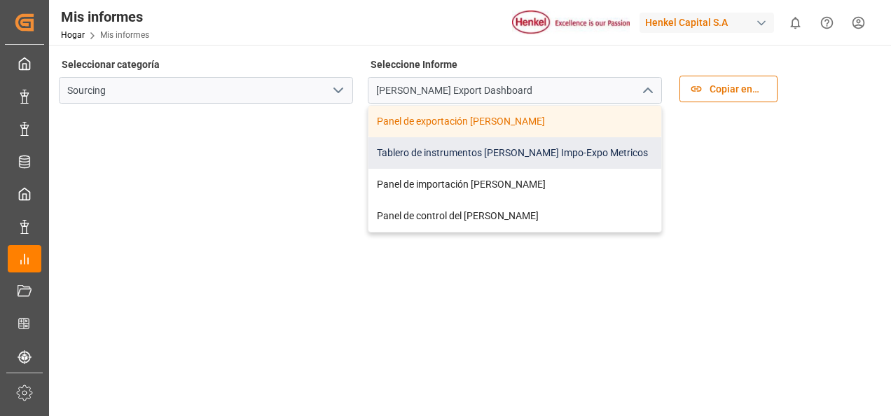
click at [574, 158] on div "Tablero de instrumentos de Henkel Impo-Expo Metricos" at bounding box center [514, 153] width 293 height 32
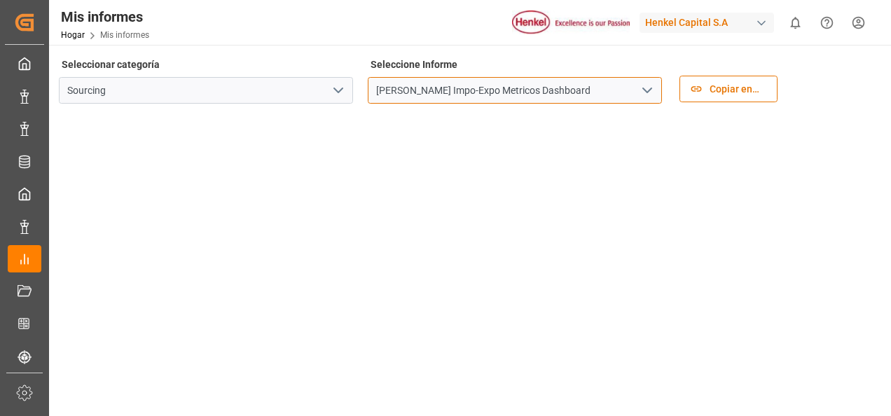
click at [591, 87] on input "Henkel Impo-Expo Metricos Dashboard" at bounding box center [515, 90] width 294 height 27
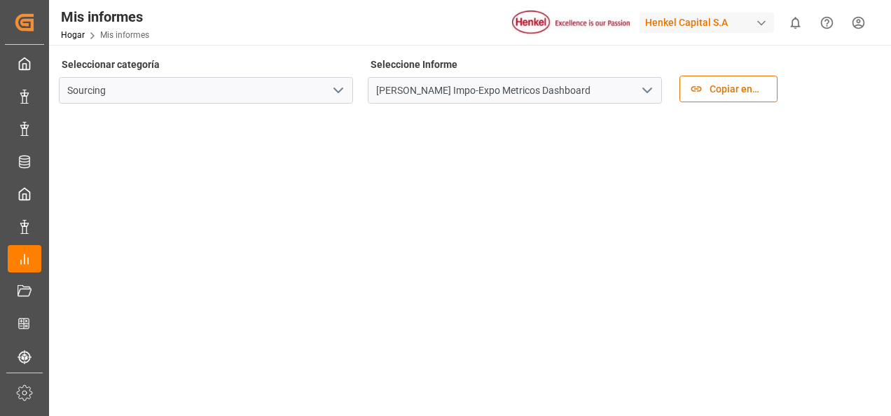
click at [650, 90] on polyline "Abrir menú" at bounding box center [647, 90] width 8 height 4
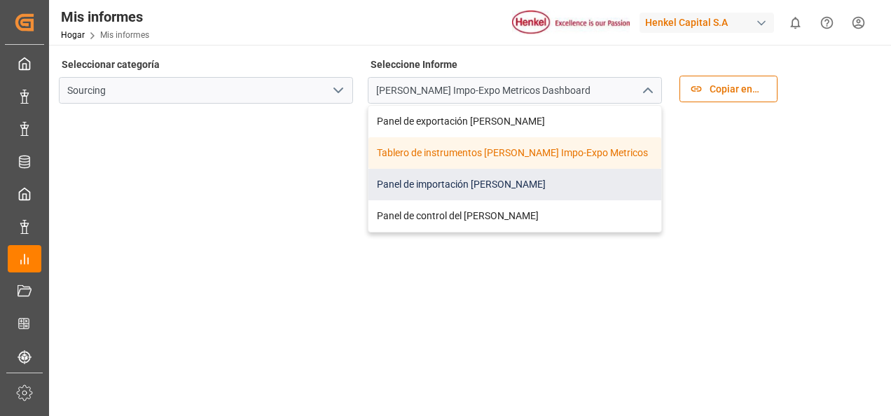
click at [525, 179] on div "Panel de importación de Henkel" at bounding box center [514, 185] width 293 height 32
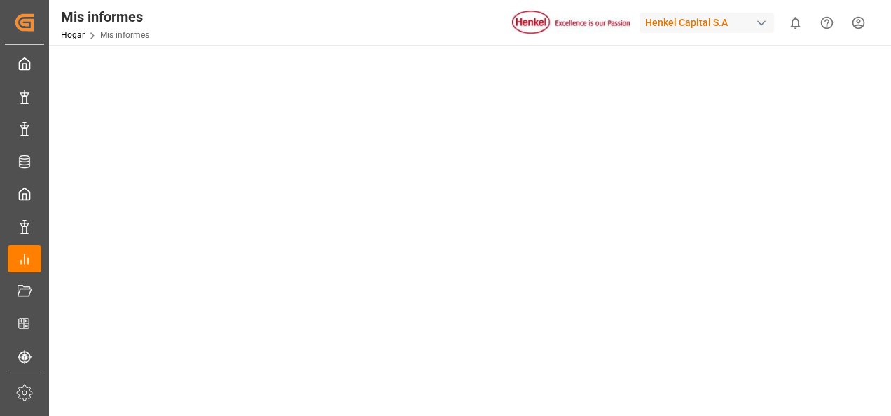
scroll to position [174, 0]
